Goal: Task Accomplishment & Management: Use online tool/utility

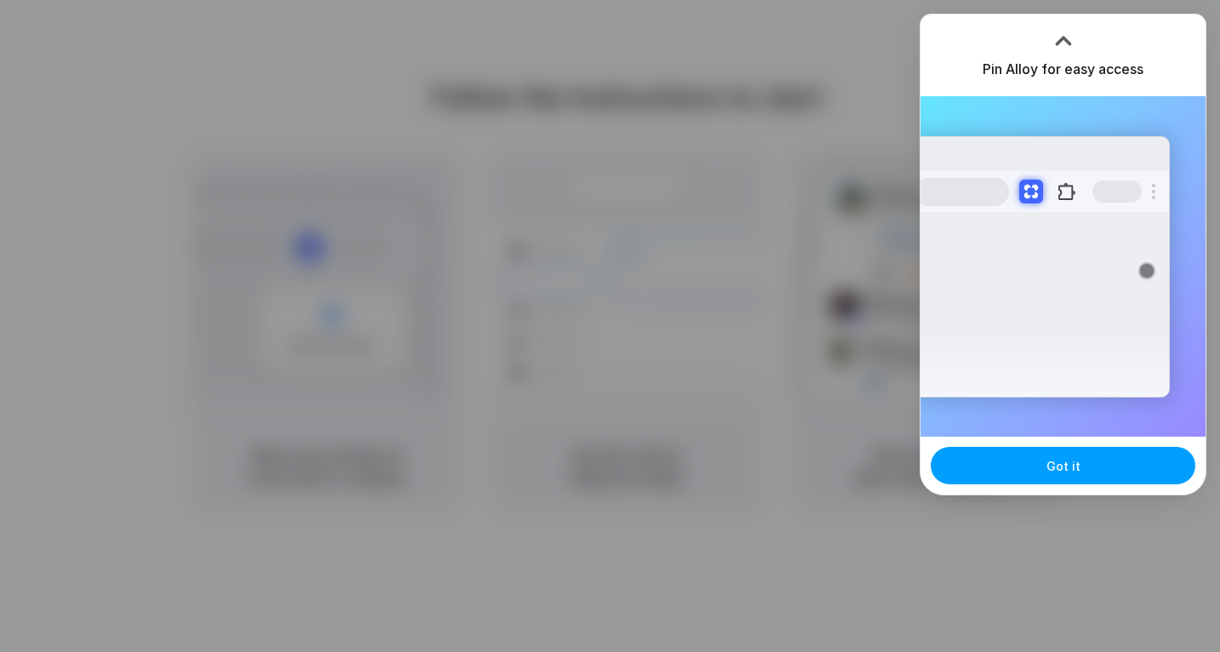
click at [1075, 468] on span "Got it" at bounding box center [1063, 466] width 34 height 18
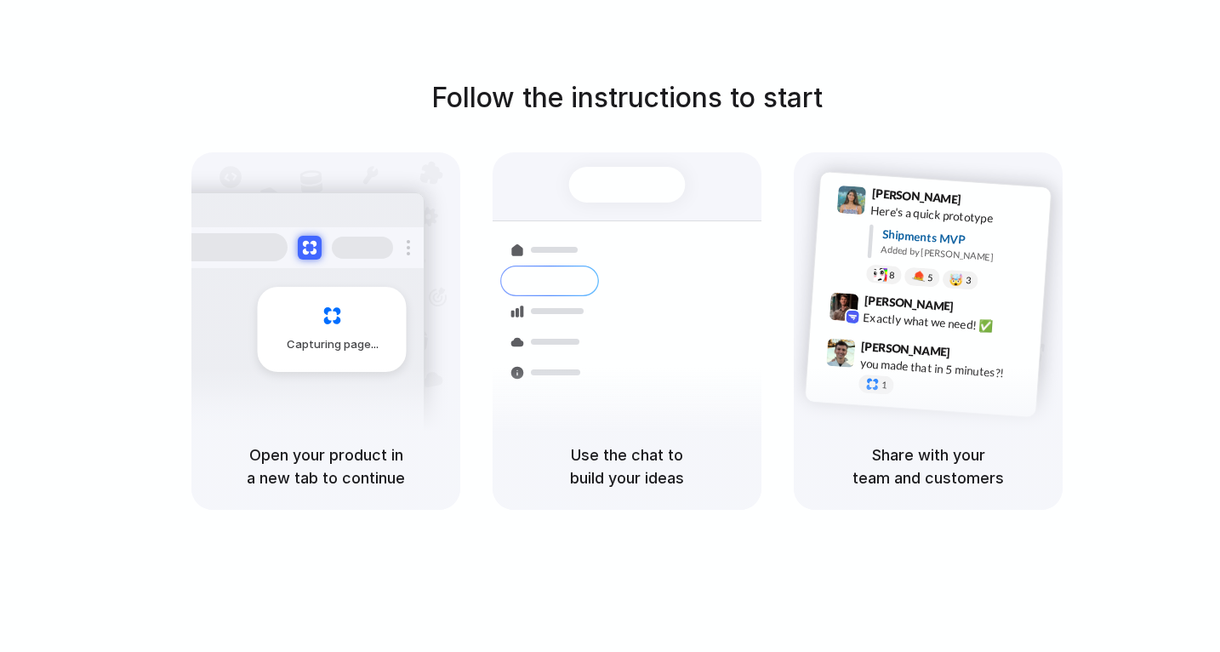
click at [376, 463] on h5 "Open your product in a new tab to continue" at bounding box center [326, 466] width 228 height 46
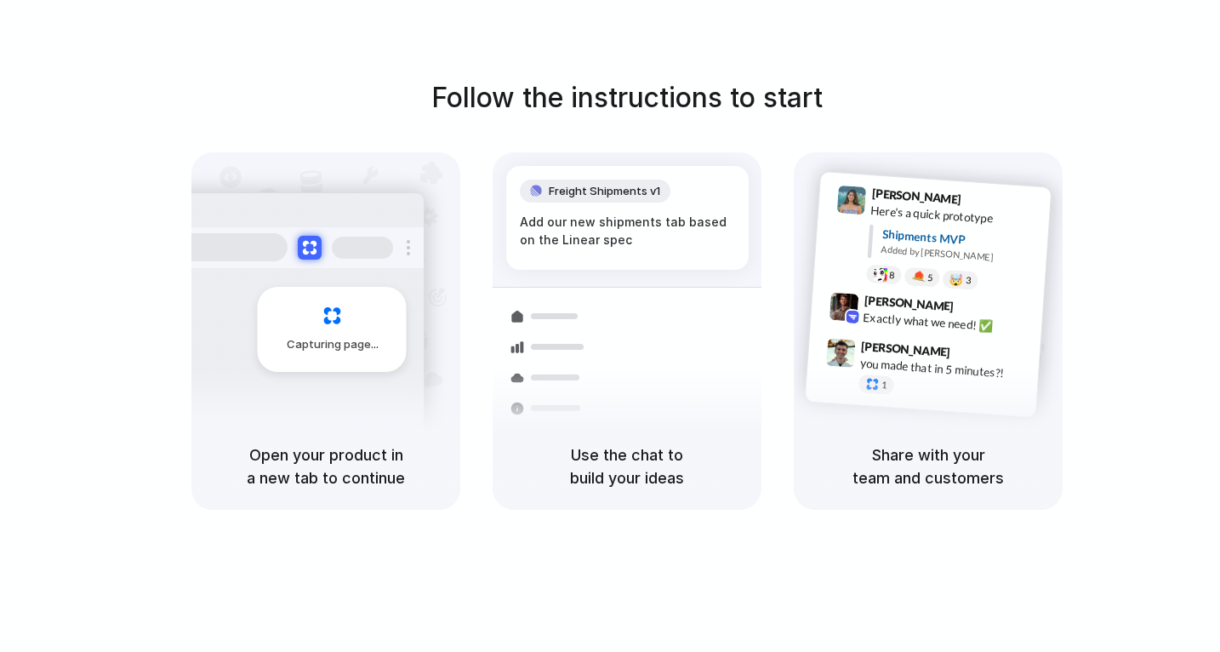
click at [316, 313] on div "Capturing page" at bounding box center [332, 329] width 149 height 85
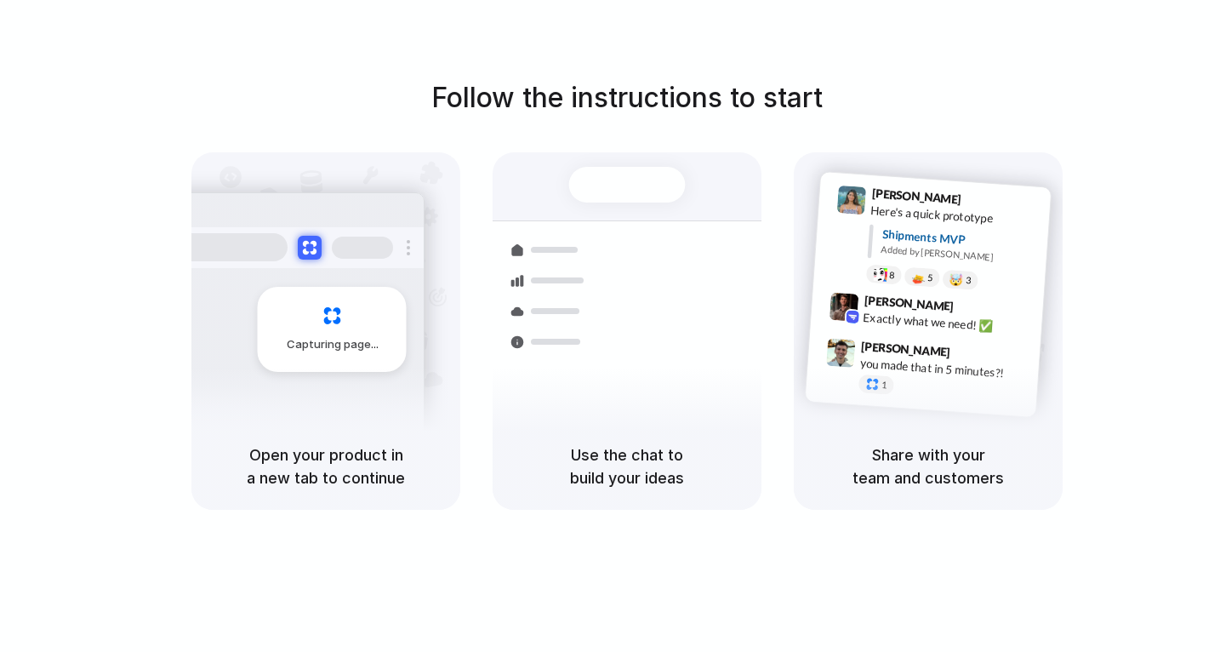
click at [319, 460] on h5 "Open your product in a new tab to continue" at bounding box center [326, 466] width 228 height 46
click at [313, 460] on h5 "Open your product in a new tab to continue" at bounding box center [326, 466] width 228 height 46
drag, startPoint x: 323, startPoint y: 460, endPoint x: 346, endPoint y: 450, distance: 25.1
click at [326, 459] on h5 "Open your product in a new tab to continue" at bounding box center [326, 466] width 228 height 46
click at [590, 294] on div "Shipments" at bounding box center [537, 340] width 124 height 238
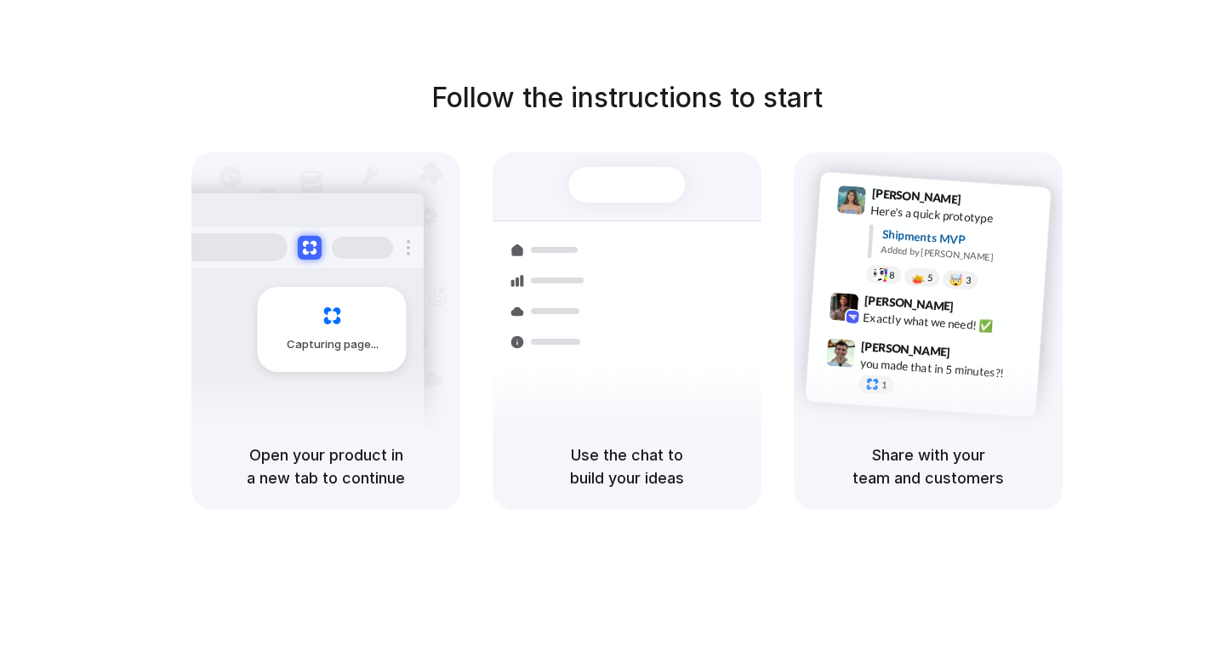
click at [618, 431] on div "Use the chat to build your ideas" at bounding box center [627, 466] width 269 height 87
click at [618, 470] on h5 "Use the chat to build your ideas" at bounding box center [627, 466] width 228 height 46
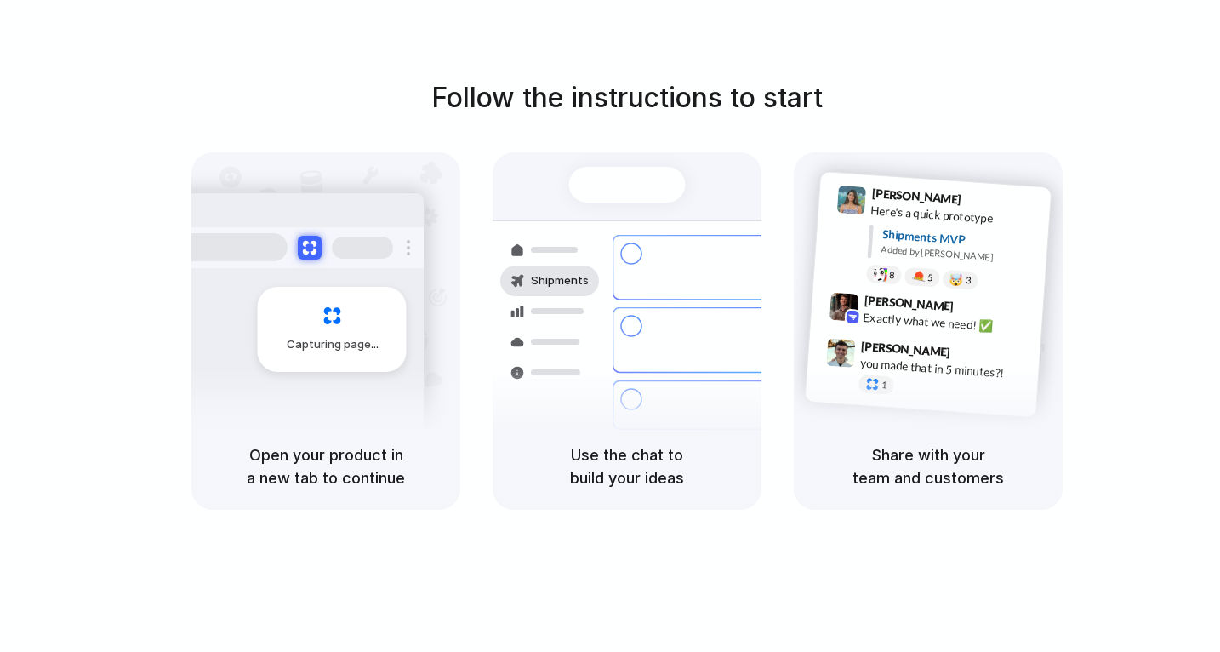
click at [639, 193] on div at bounding box center [627, 185] width 117 height 36
click at [579, 278] on span "Shipments" at bounding box center [560, 280] width 58 height 17
click at [569, 330] on div at bounding box center [549, 342] width 99 height 31
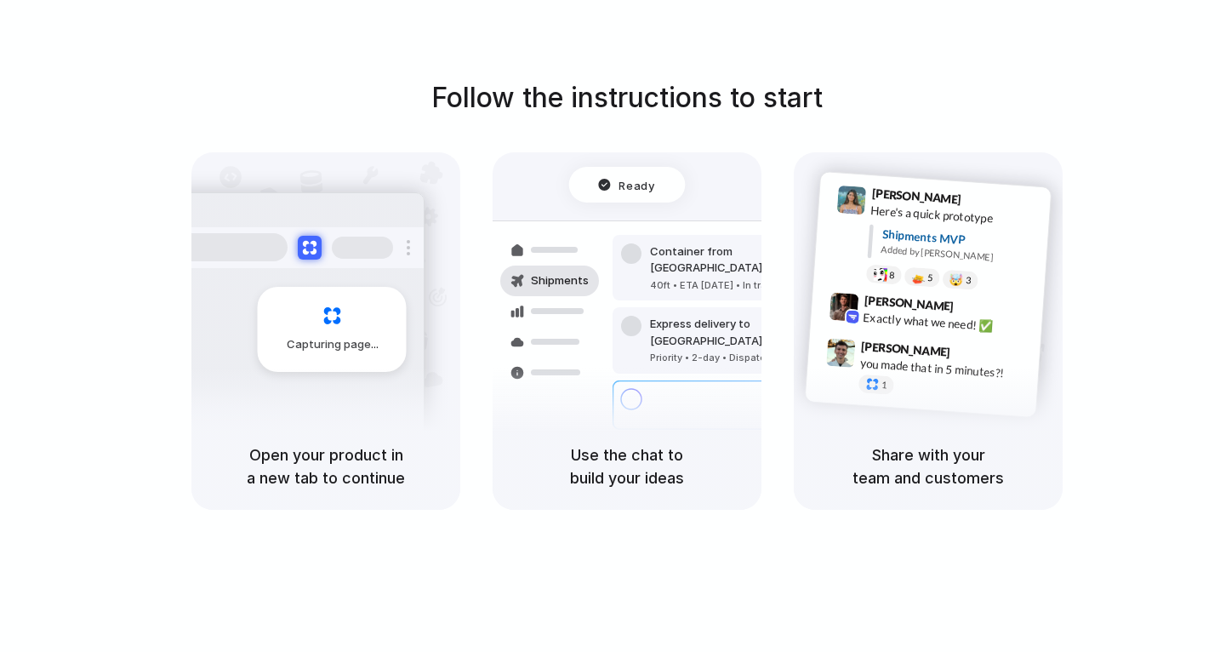
click at [569, 382] on div at bounding box center [549, 372] width 99 height 31
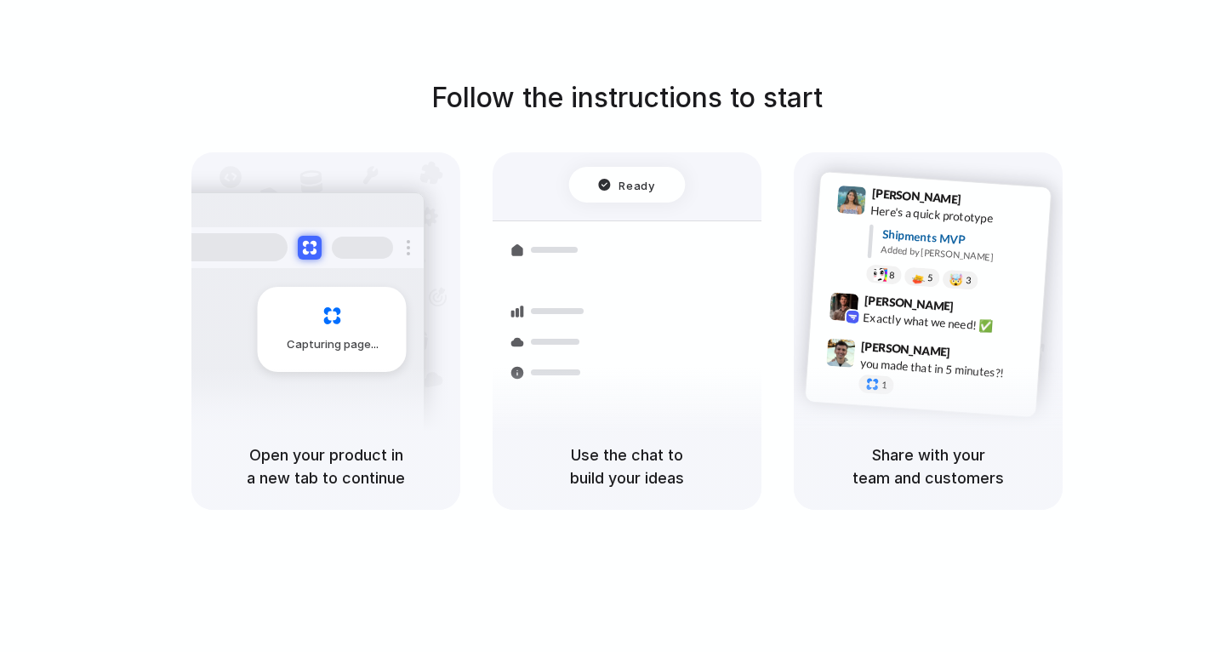
click at [394, 433] on div "Open your product in a new tab to continue" at bounding box center [325, 466] width 269 height 87
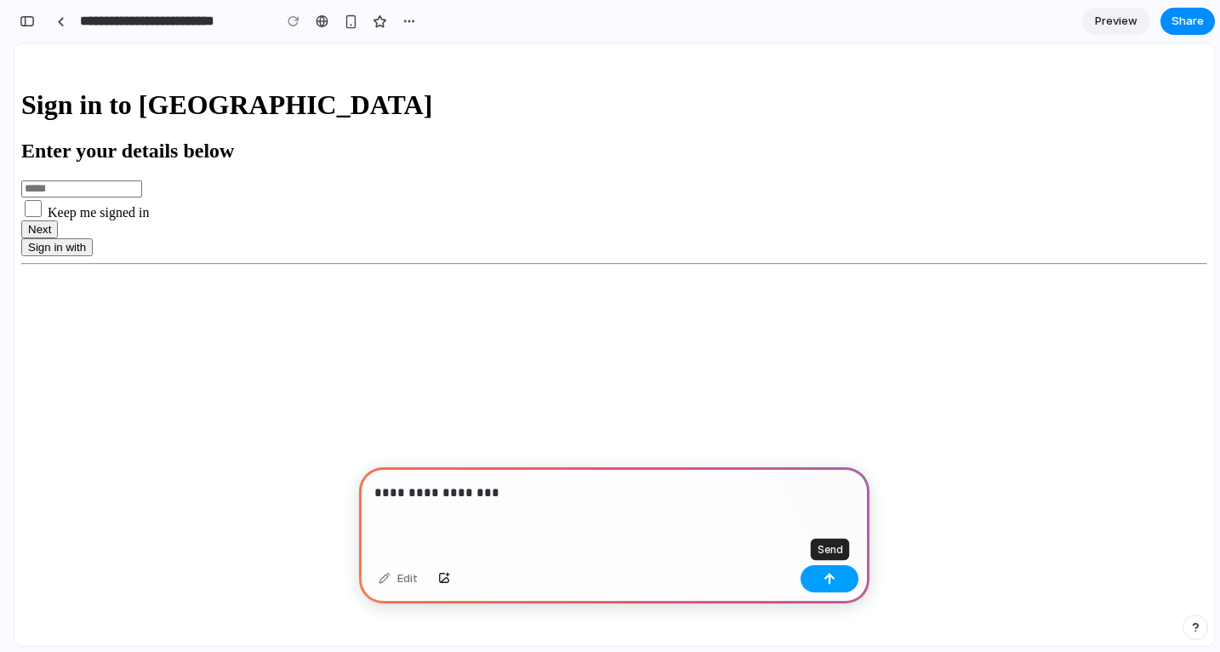
click at [833, 586] on button "button" at bounding box center [830, 578] width 58 height 27
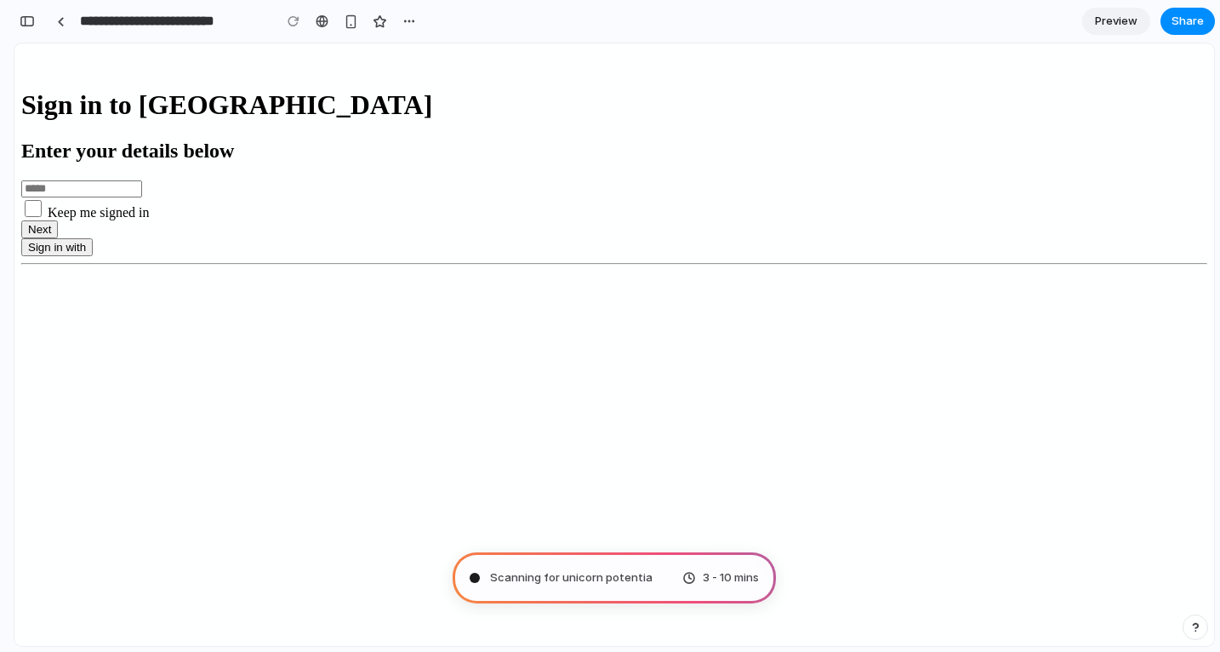
type input "**********"
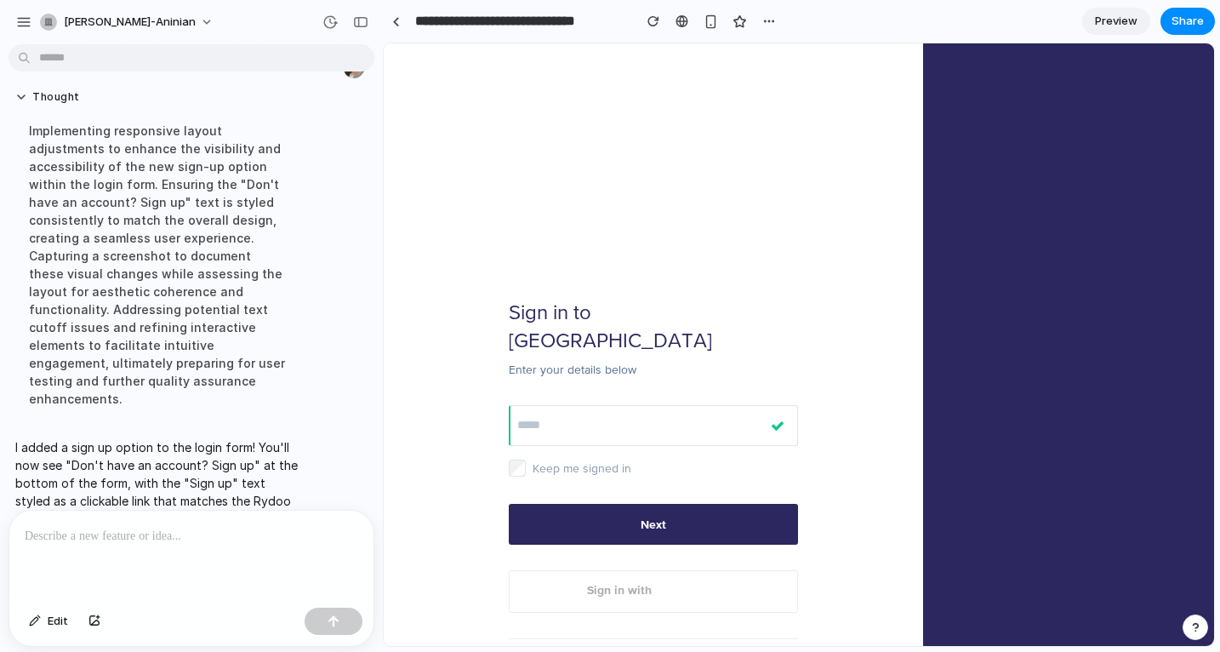
scroll to position [89, 0]
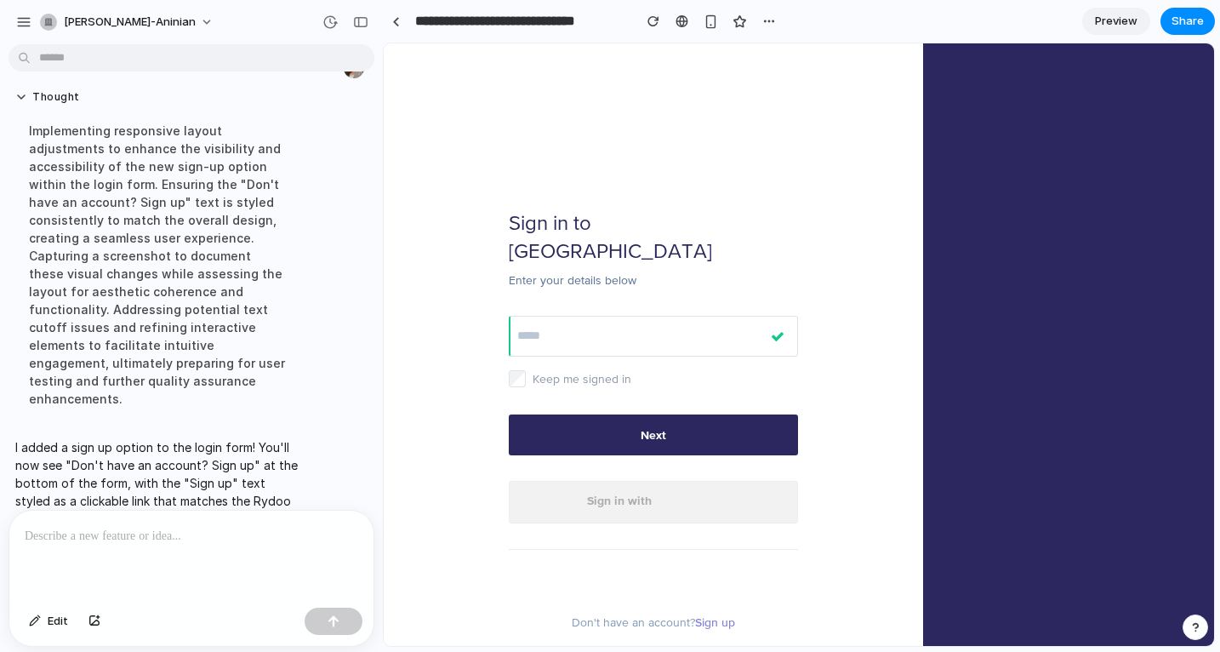
click at [681, 489] on span "button" at bounding box center [686, 502] width 68 height 26
click at [886, 370] on div "Sign in to Rydoo Enter your details below Email address is required We're not a…" at bounding box center [799, 314] width 830 height 720
click at [174, 554] on div at bounding box center [191, 555] width 364 height 90
click at [739, 238] on div "Sign in to Rydoo Enter your details below Email address is required We're not a…" at bounding box center [653, 419] width 289 height 422
click at [710, 615] on link "Sign up" at bounding box center [715, 622] width 40 height 14
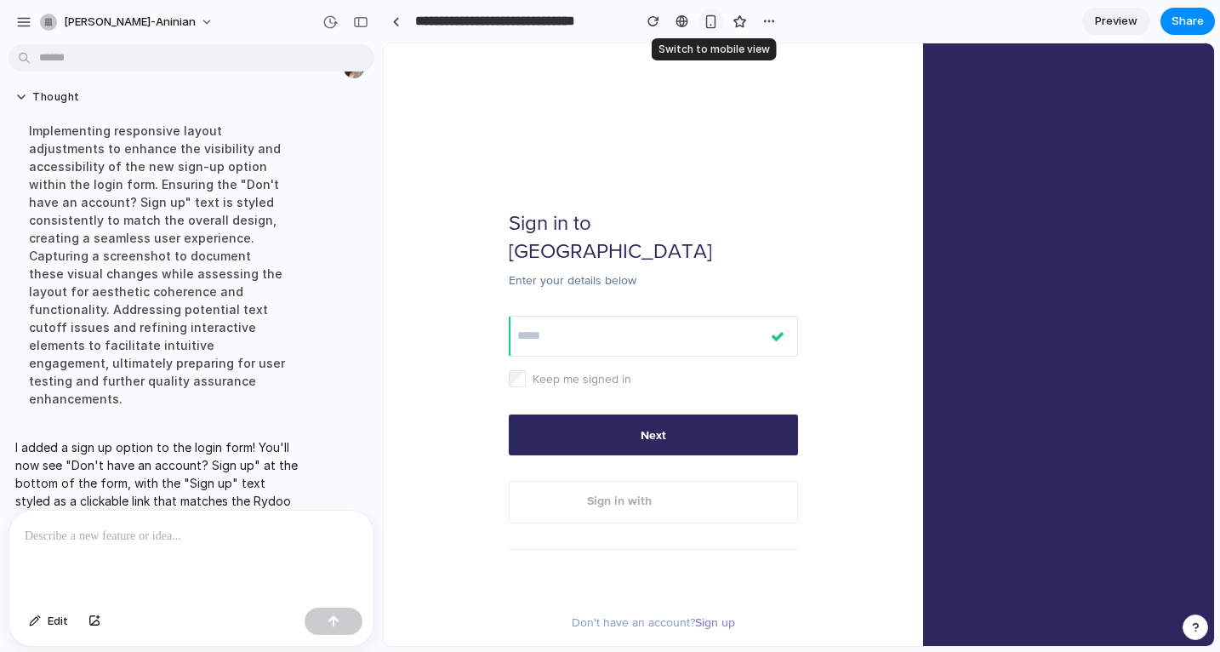
click at [712, 25] on div "button" at bounding box center [711, 21] width 14 height 14
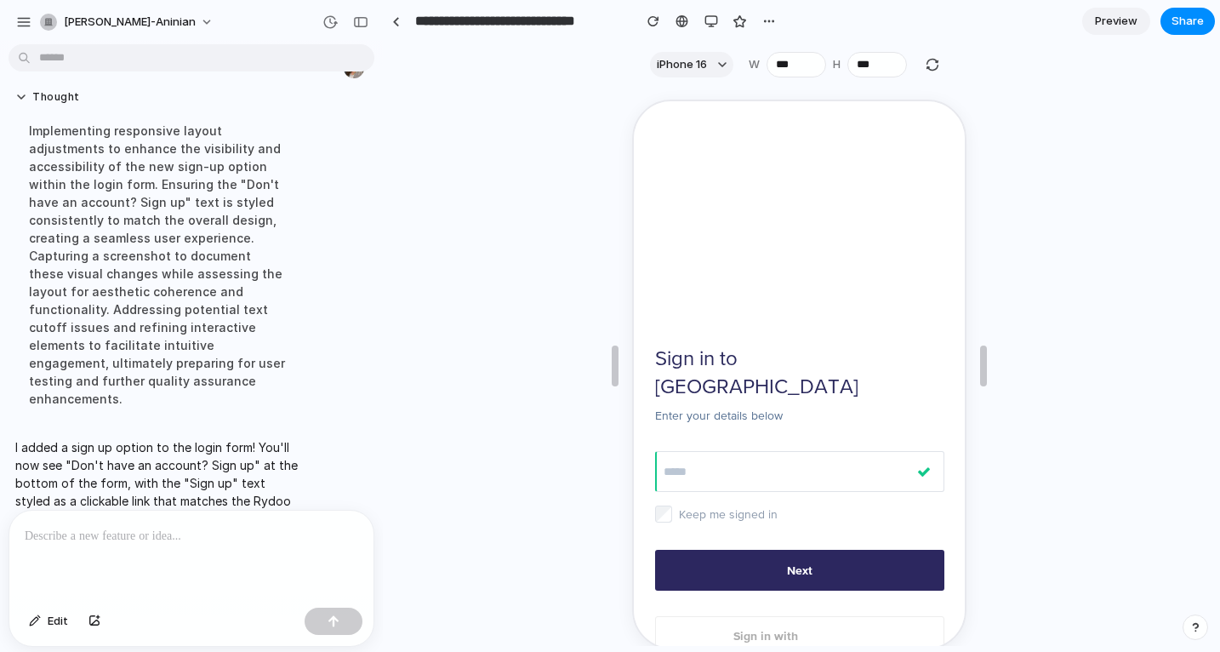
scroll to position [132, 0]
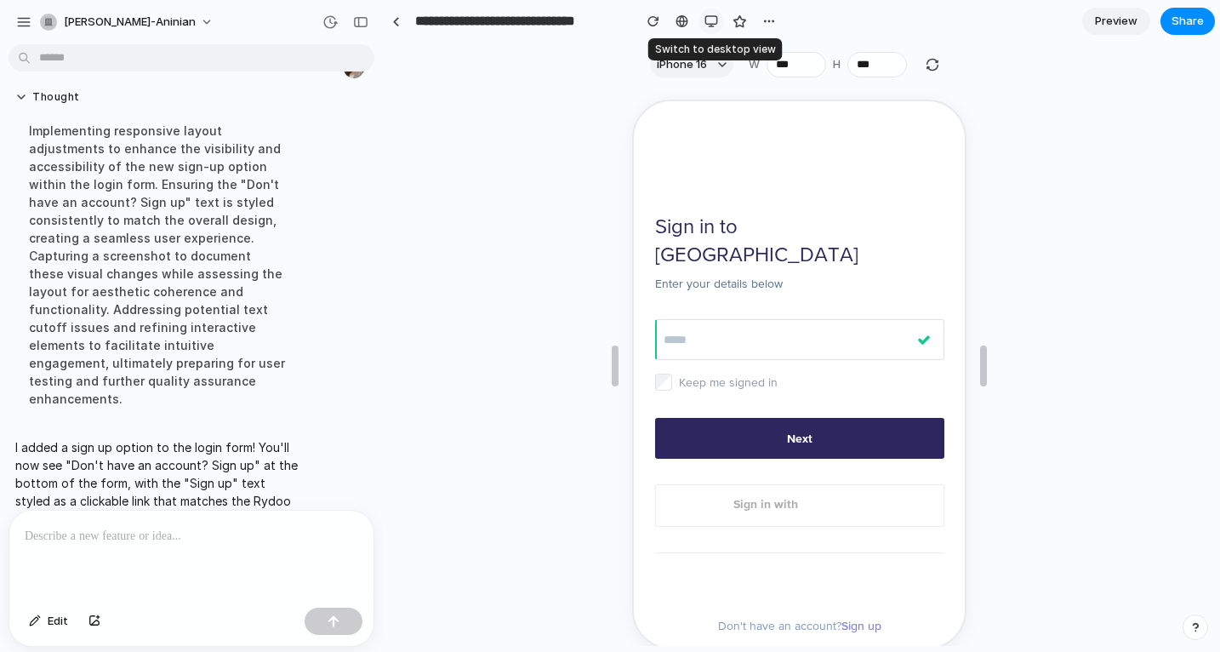
click at [714, 24] on div "button" at bounding box center [711, 21] width 14 height 14
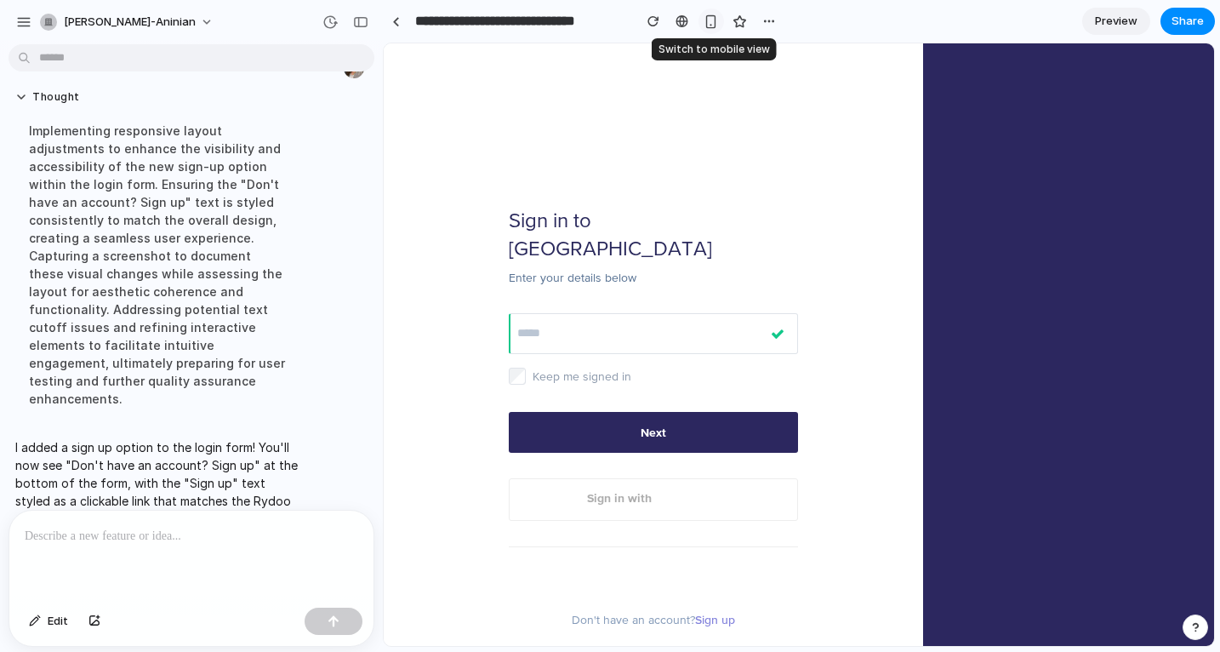
scroll to position [89, 0]
